Goal: Information Seeking & Learning: Learn about a topic

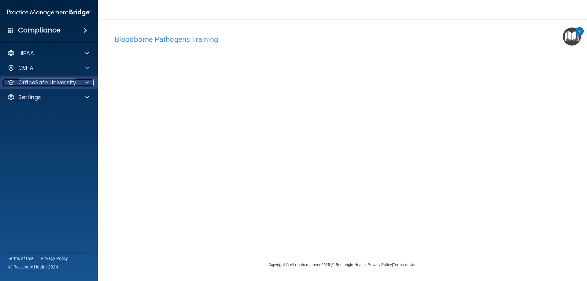
click at [86, 79] on span at bounding box center [87, 82] width 4 height 7
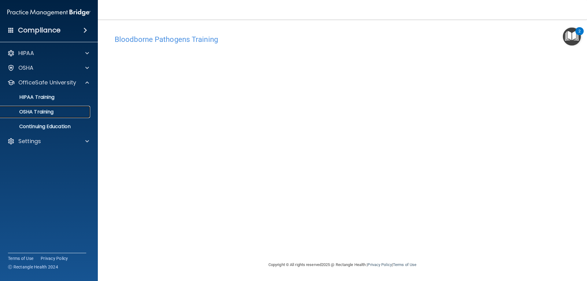
click at [48, 112] on p "OSHA Training" at bounding box center [29, 112] width 50 height 6
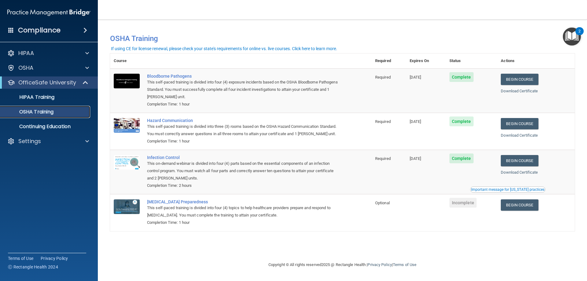
click at [47, 109] on p "OSHA Training" at bounding box center [29, 112] width 50 height 6
click at [177, 77] on div "Bloodborne Pathogens" at bounding box center [244, 76] width 194 height 5
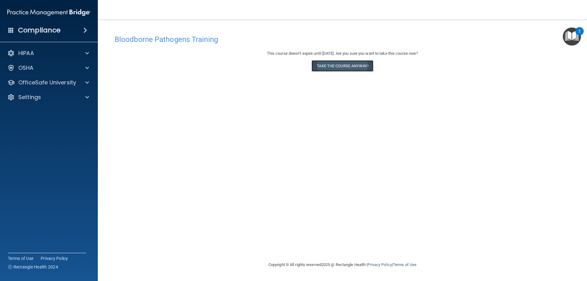
click at [355, 70] on button "Take the course anyway!" at bounding box center [342, 65] width 61 height 11
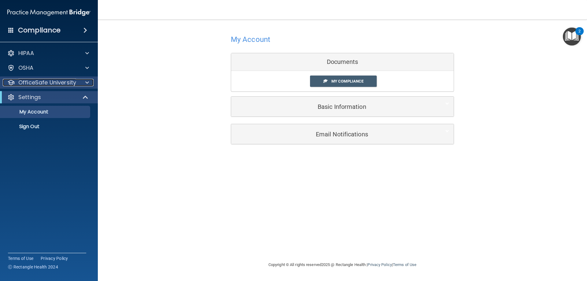
click at [87, 81] on span at bounding box center [87, 82] width 4 height 7
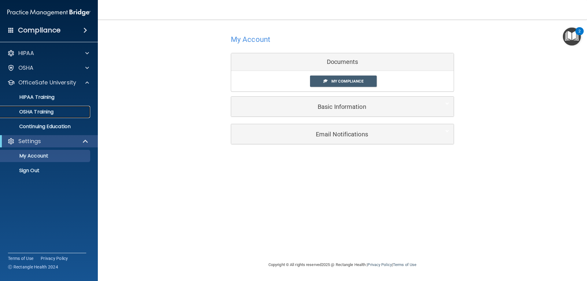
click at [44, 110] on p "OSHA Training" at bounding box center [29, 112] width 50 height 6
